Goal: Task Accomplishment & Management: Complete application form

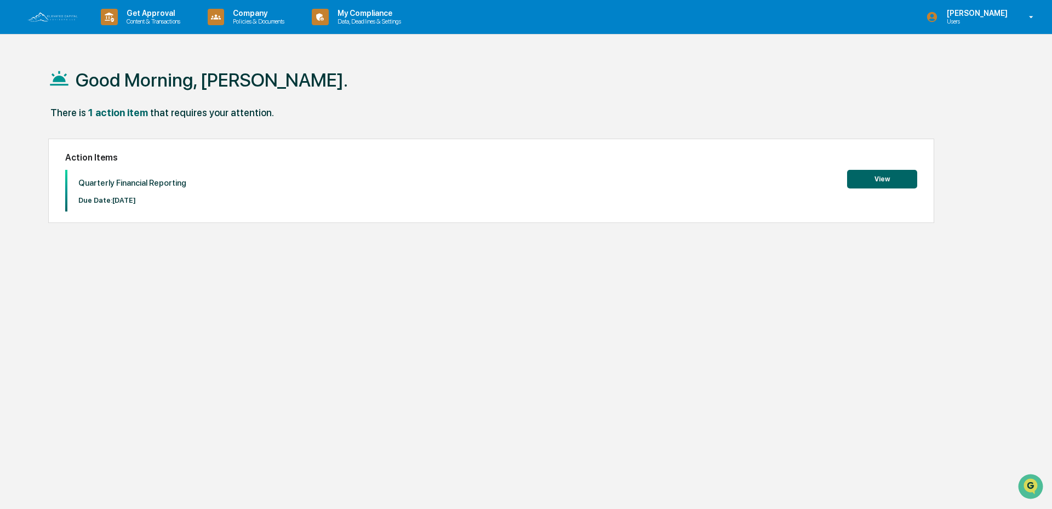
click at [894, 181] on button "View" at bounding box center [882, 179] width 70 height 19
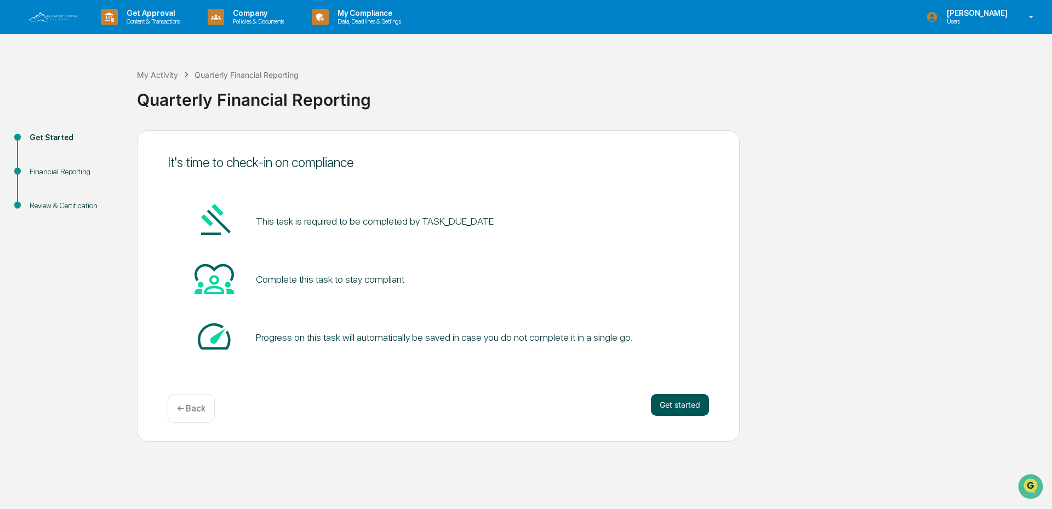
click at [673, 402] on button "Get started" at bounding box center [680, 405] width 58 height 22
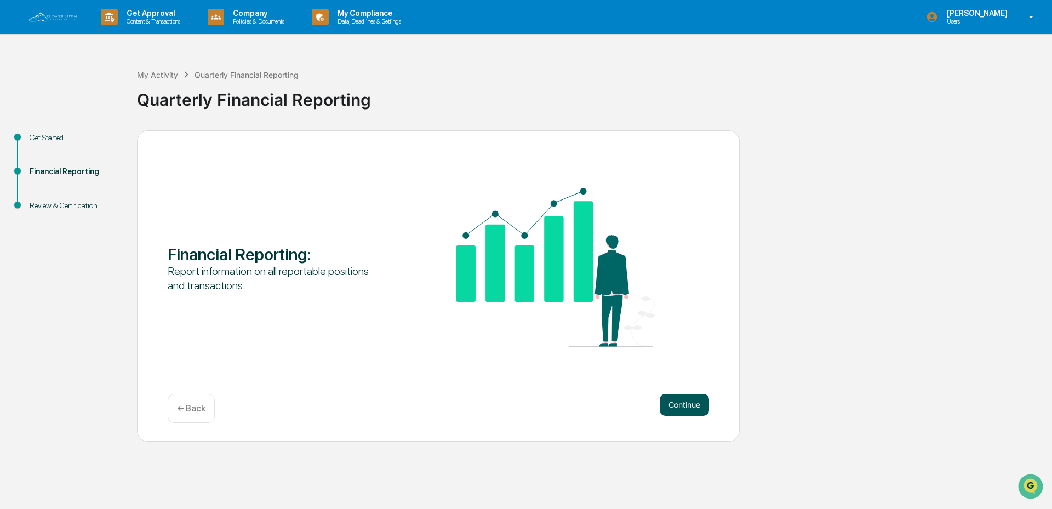
click at [681, 403] on button "Continue" at bounding box center [684, 405] width 49 height 22
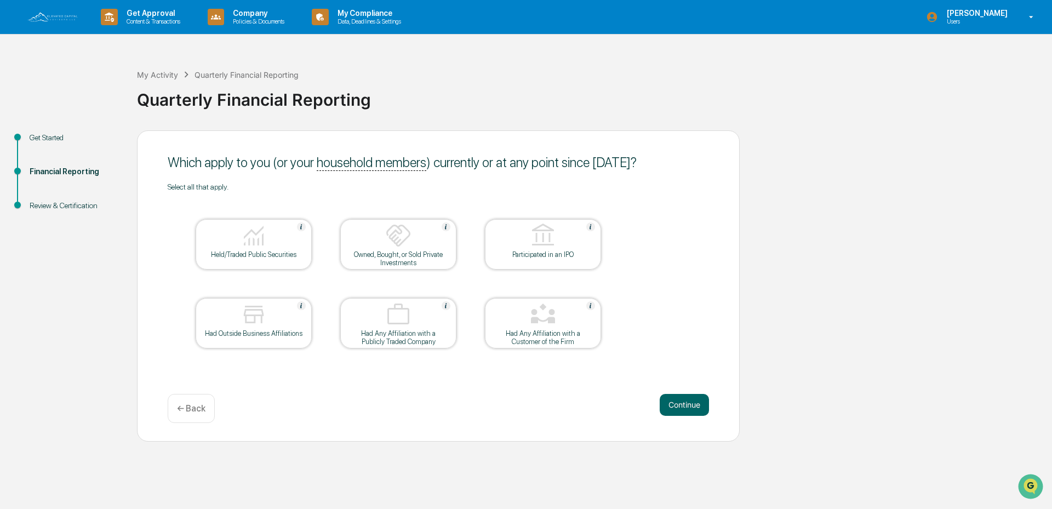
click at [800, 238] on div "Get Started Financial Reporting Review & Certification Which apply to you (or y…" at bounding box center [525, 285] width 1041 height 311
click at [244, 246] on img at bounding box center [254, 236] width 26 height 26
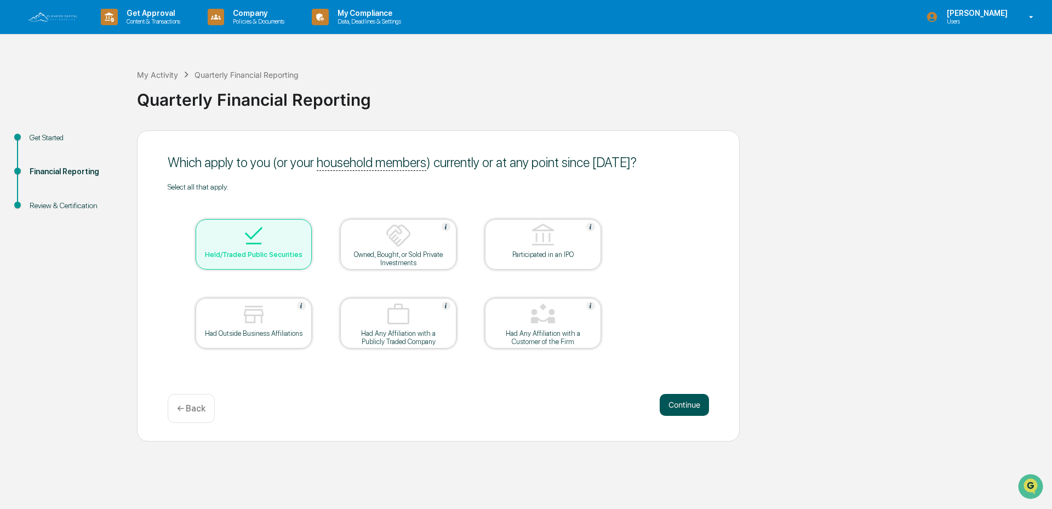
click at [675, 397] on button "Continue" at bounding box center [684, 405] width 49 height 22
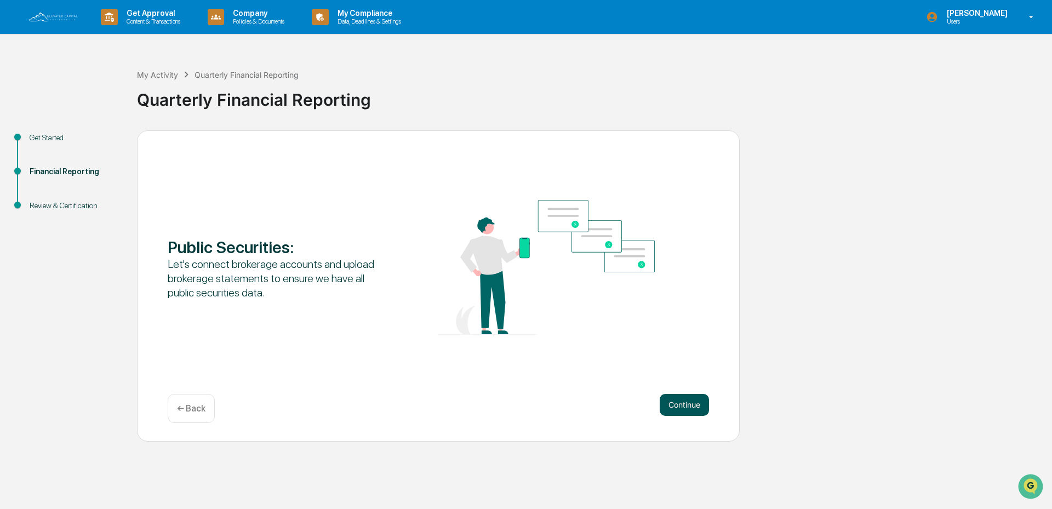
click at [690, 398] on button "Continue" at bounding box center [684, 405] width 49 height 22
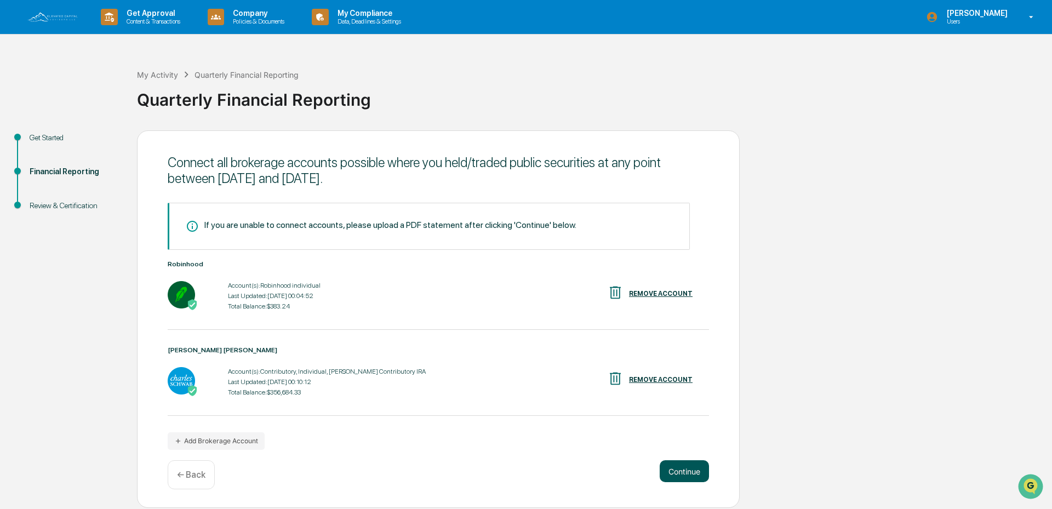
click at [677, 475] on button "Continue" at bounding box center [684, 471] width 49 height 22
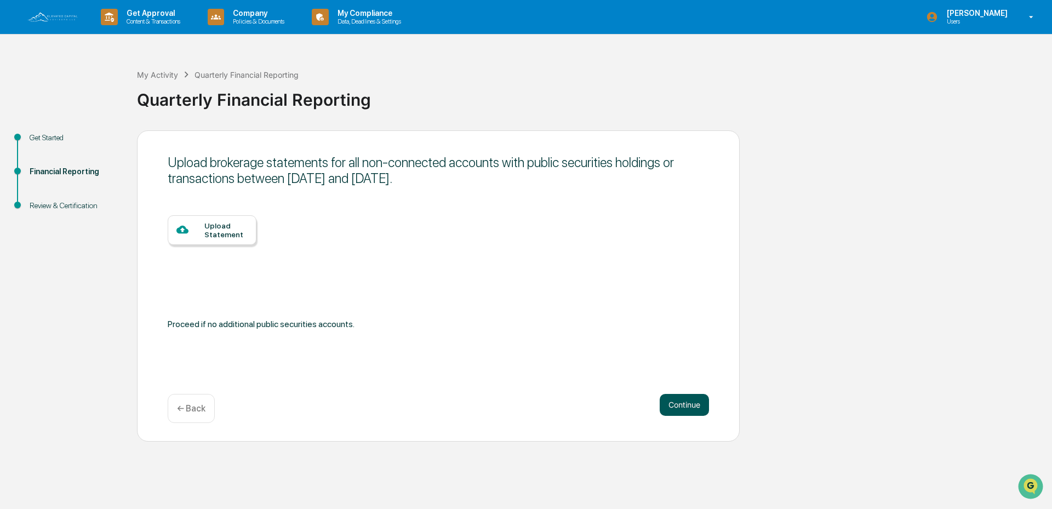
click at [685, 409] on button "Continue" at bounding box center [684, 405] width 49 height 22
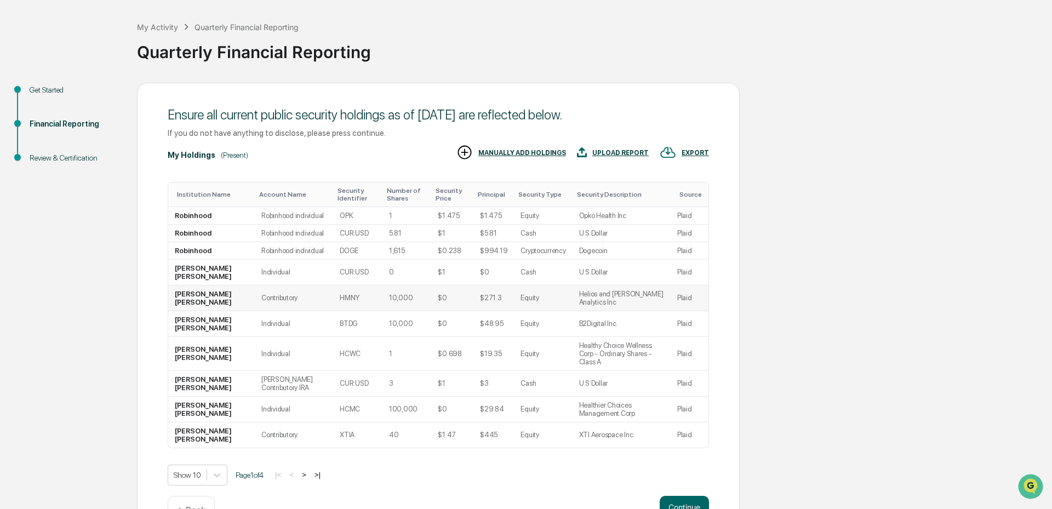
scroll to position [99, 0]
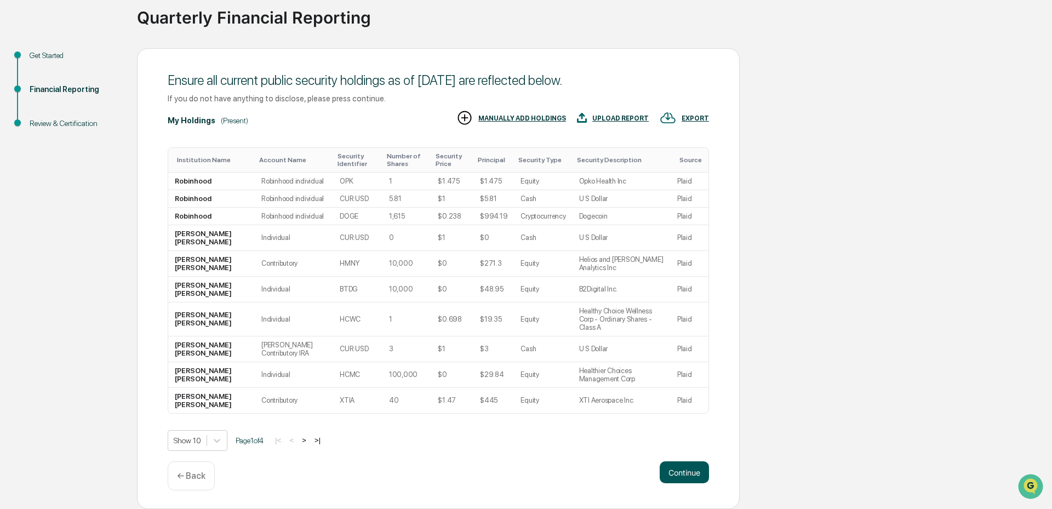
click at [683, 472] on button "Continue" at bounding box center [684, 472] width 49 height 22
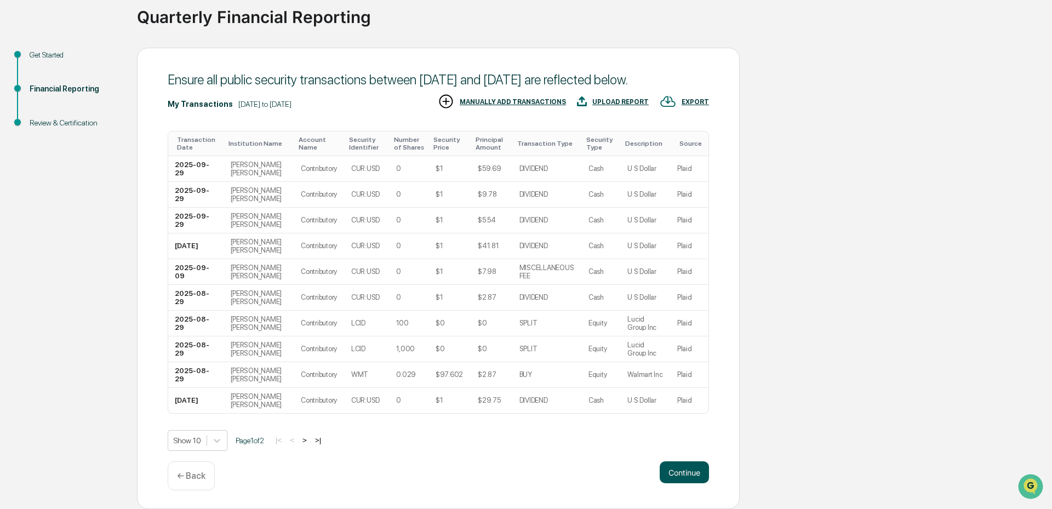
click at [682, 465] on button "Continue" at bounding box center [684, 472] width 49 height 22
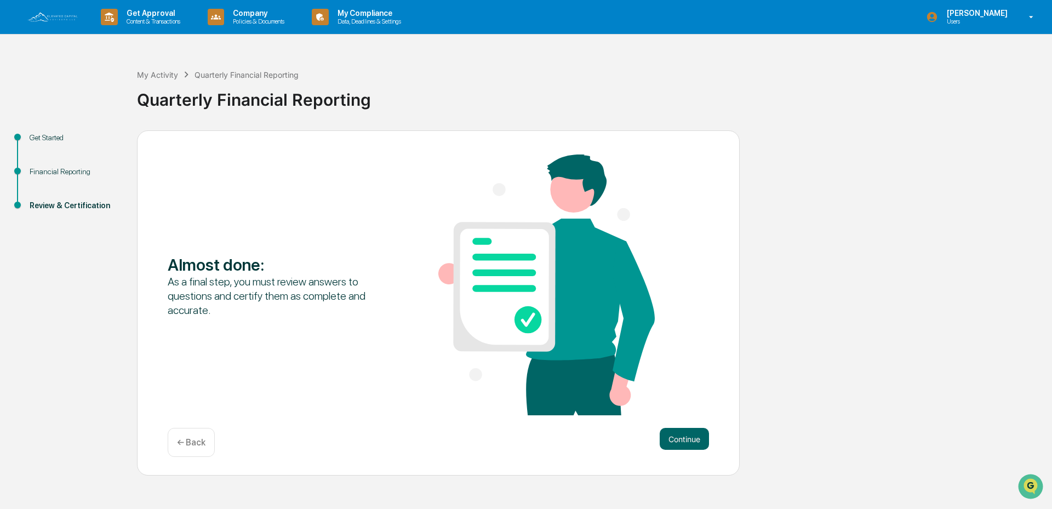
scroll to position [0, 0]
click at [687, 447] on button "Continue" at bounding box center [684, 439] width 49 height 22
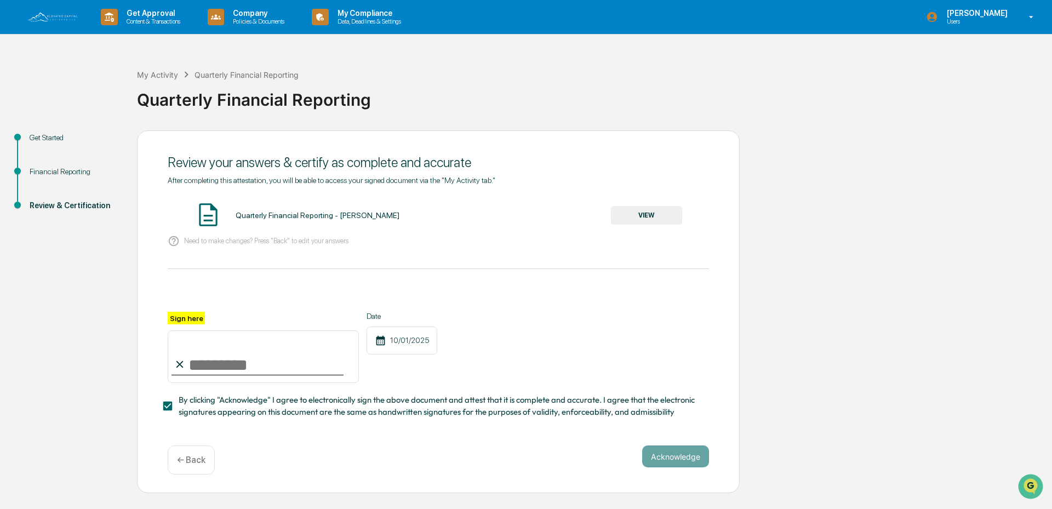
click at [255, 367] on input "Sign here" at bounding box center [263, 357] width 191 height 53
type input "*"
type input "**********"
click at [605, 362] on div "**********" at bounding box center [439, 347] width 542 height 71
click at [692, 460] on button "Acknowledge" at bounding box center [675, 457] width 67 height 22
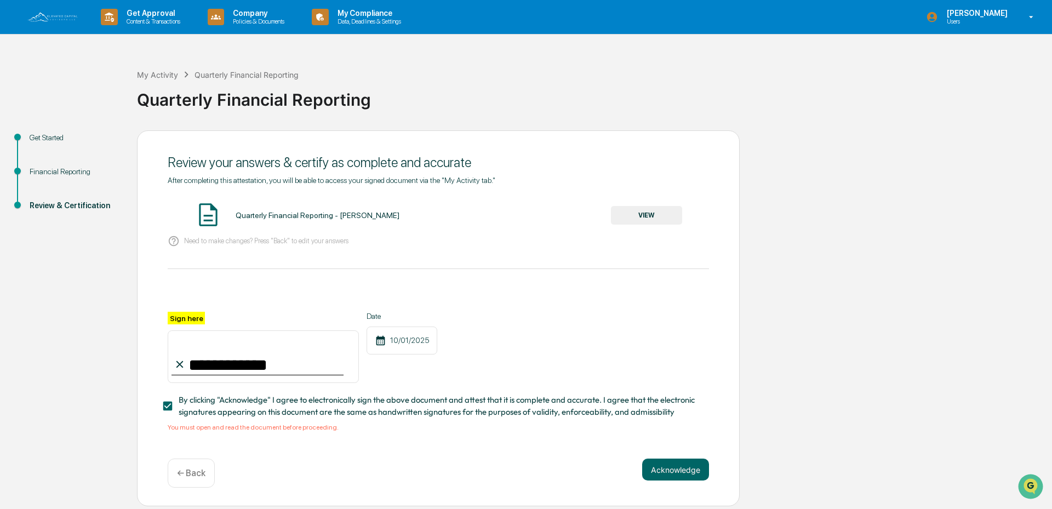
click at [647, 217] on button "VIEW" at bounding box center [646, 215] width 71 height 19
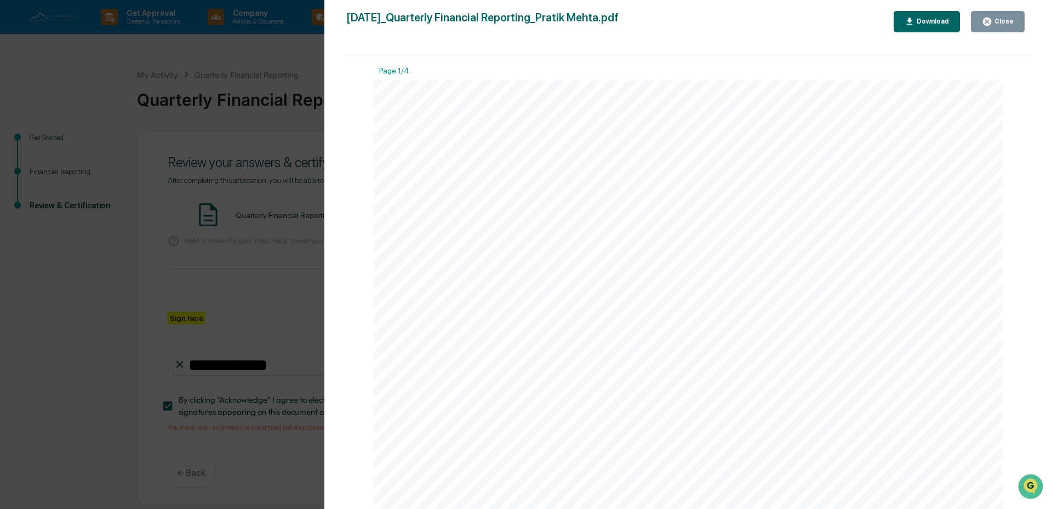
click at [233, 216] on div "Version History [DATE] 02:10 PM [PERSON_NAME] [DATE]_Quarterly Financial Report…" at bounding box center [526, 254] width 1052 height 509
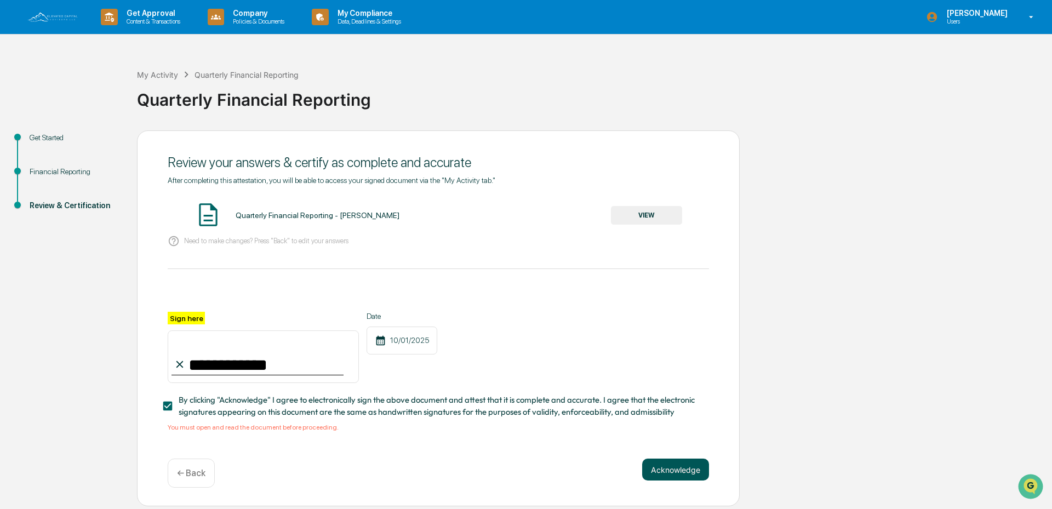
click at [679, 472] on button "Acknowledge" at bounding box center [675, 470] width 67 height 22
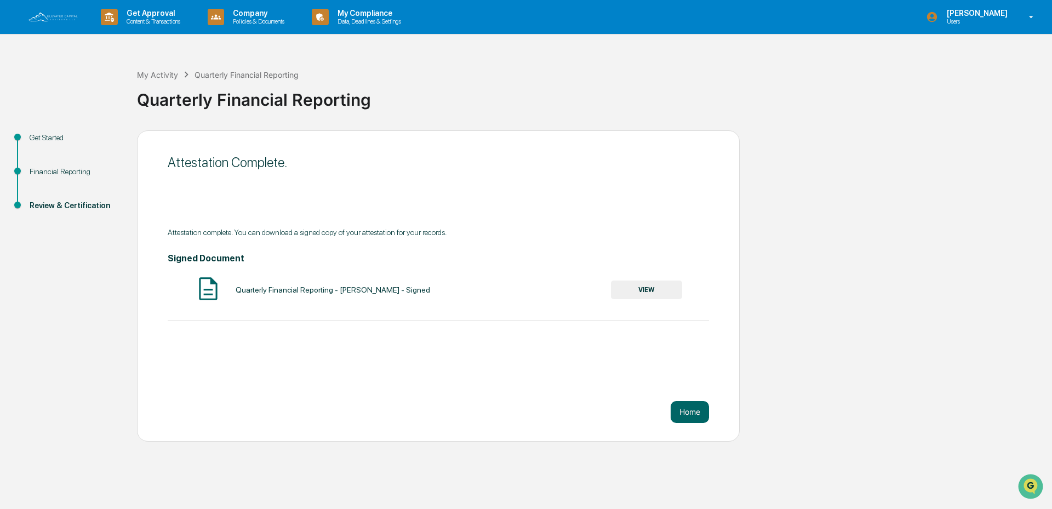
click at [647, 292] on button "VIEW" at bounding box center [646, 290] width 71 height 19
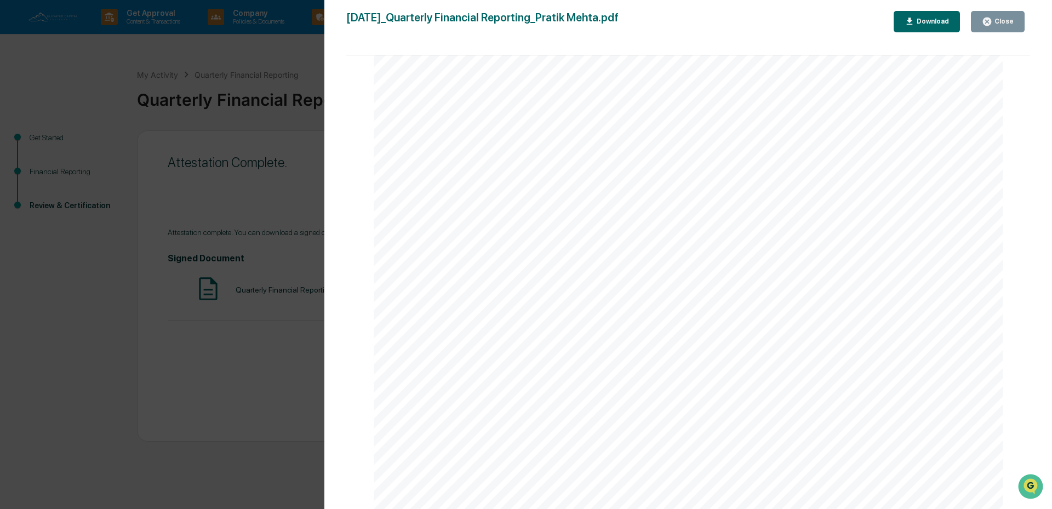
scroll to position [4088, 0]
click at [996, 26] on div "Close" at bounding box center [998, 21] width 32 height 10
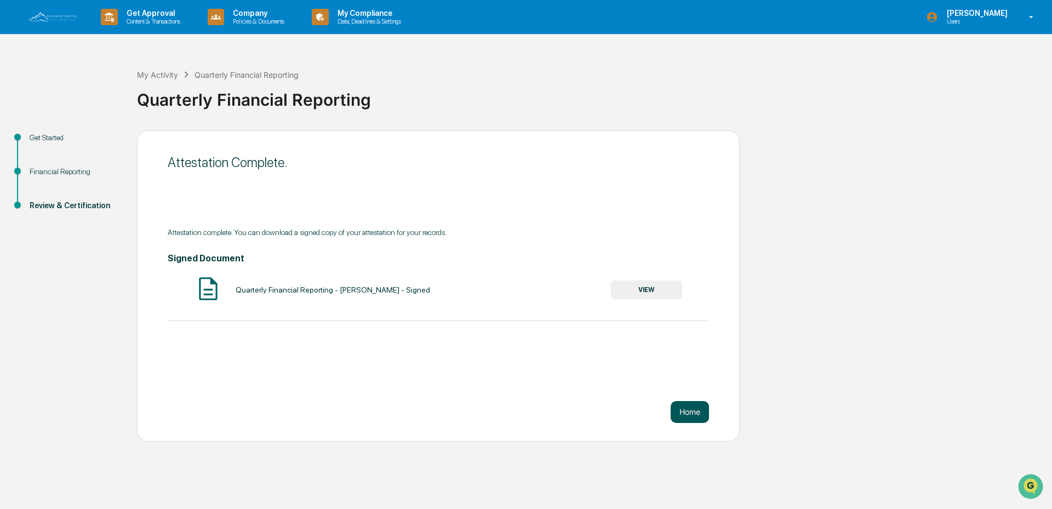
click at [683, 412] on button "Home" at bounding box center [690, 412] width 38 height 22
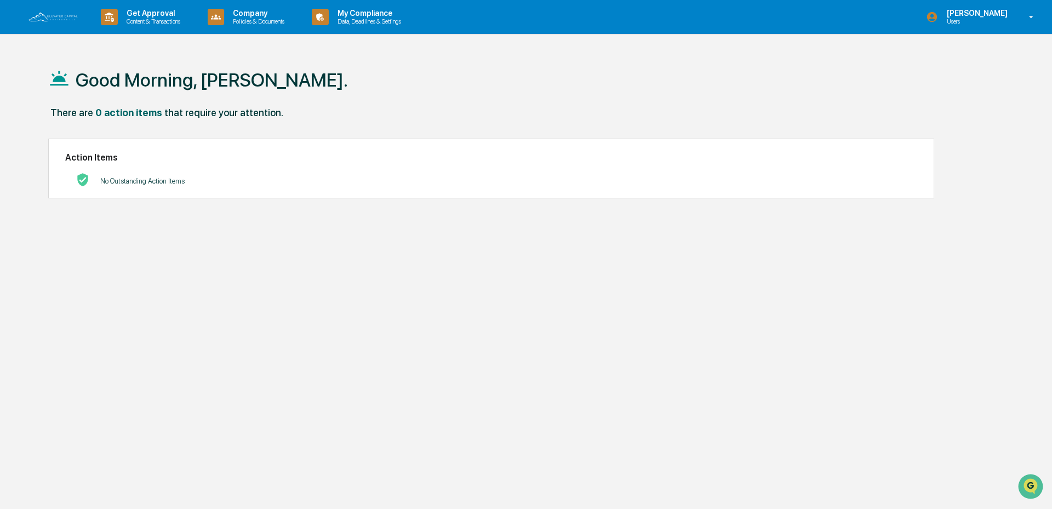
click at [513, 269] on div "Good Morning, [PERSON_NAME]. There are 0 action items that require your attenti…" at bounding box center [522, 306] width 980 height 509
